Goal: Information Seeking & Learning: Understand process/instructions

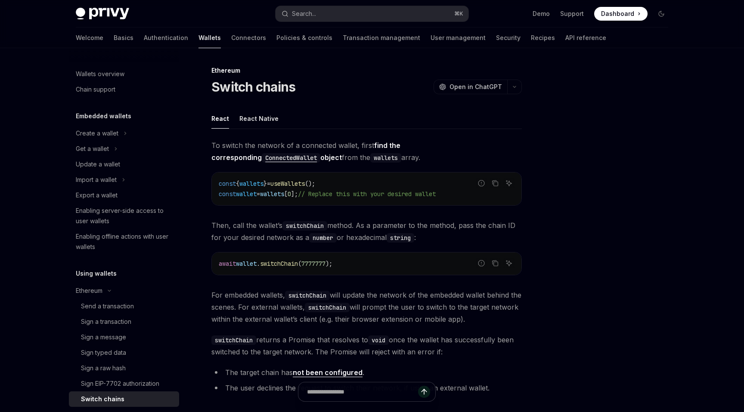
click at [288, 266] on span "switchChain" at bounding box center [279, 264] width 38 height 8
click at [301, 267] on span "(" at bounding box center [299, 264] width 3 height 8
click at [288, 266] on span "switchChain" at bounding box center [279, 264] width 38 height 8
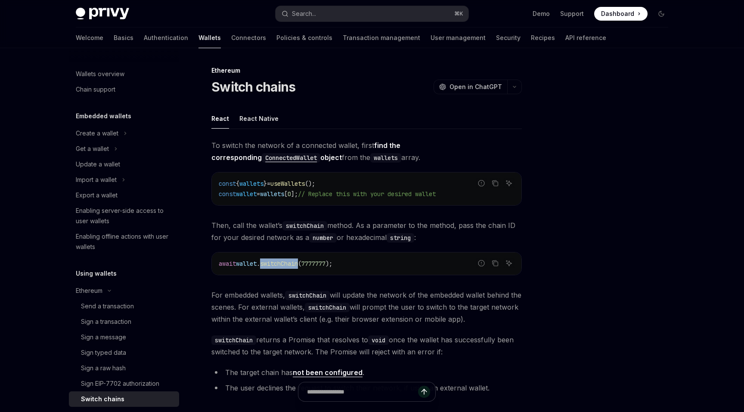
click at [288, 266] on span "switchChain" at bounding box center [279, 264] width 38 height 8
click at [301, 266] on span "(" at bounding box center [299, 264] width 3 height 8
